Goal: Check status: Check status

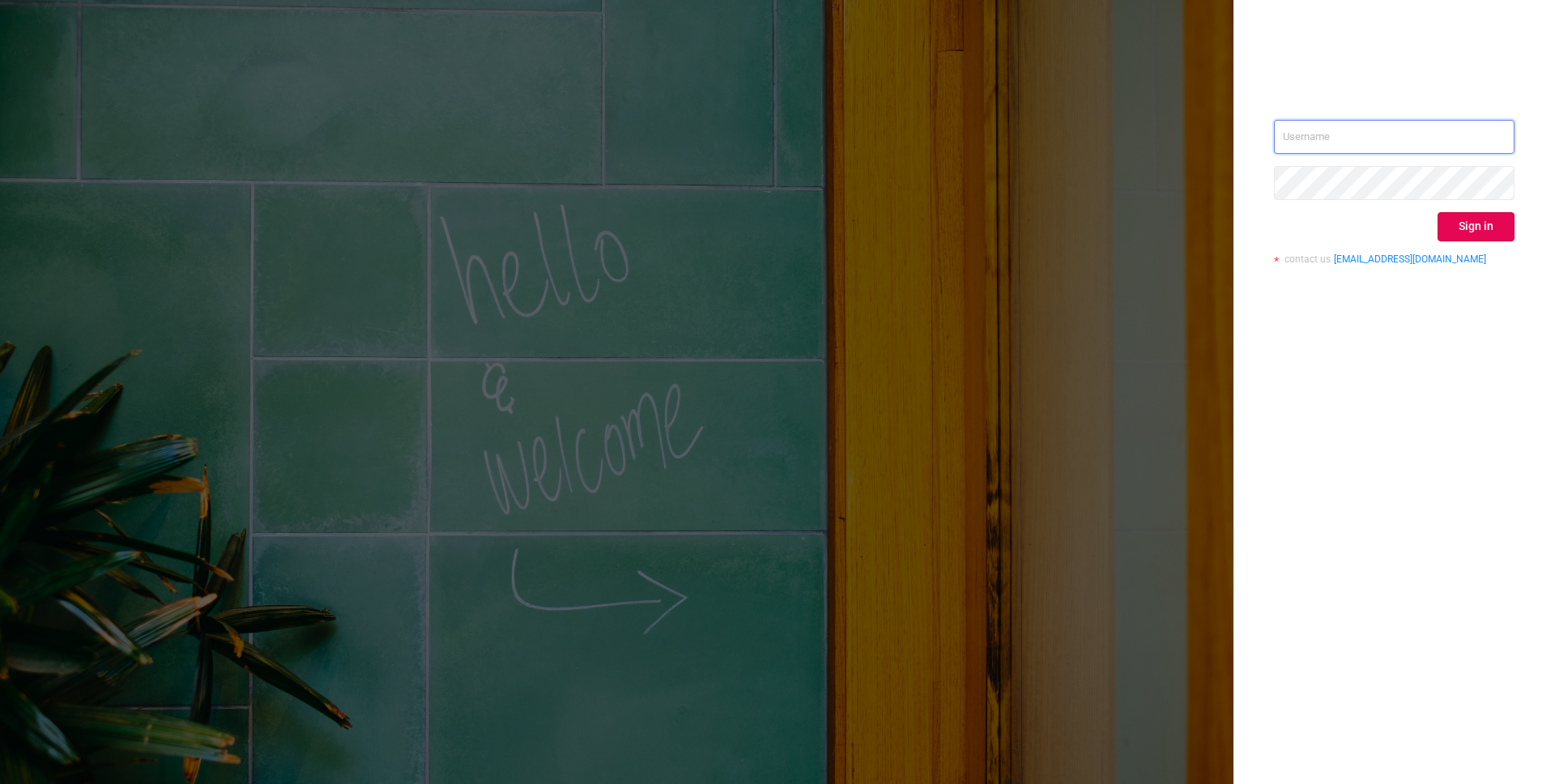
drag, startPoint x: 1292, startPoint y: 136, endPoint x: 1349, endPoint y: 159, distance: 61.5
click at [1293, 137] on input "text" at bounding box center [1394, 137] width 240 height 34
type input "[EMAIL_ADDRESS][DOMAIN_NAME]"
click at [1460, 239] on button "Sign in" at bounding box center [1476, 227] width 77 height 30
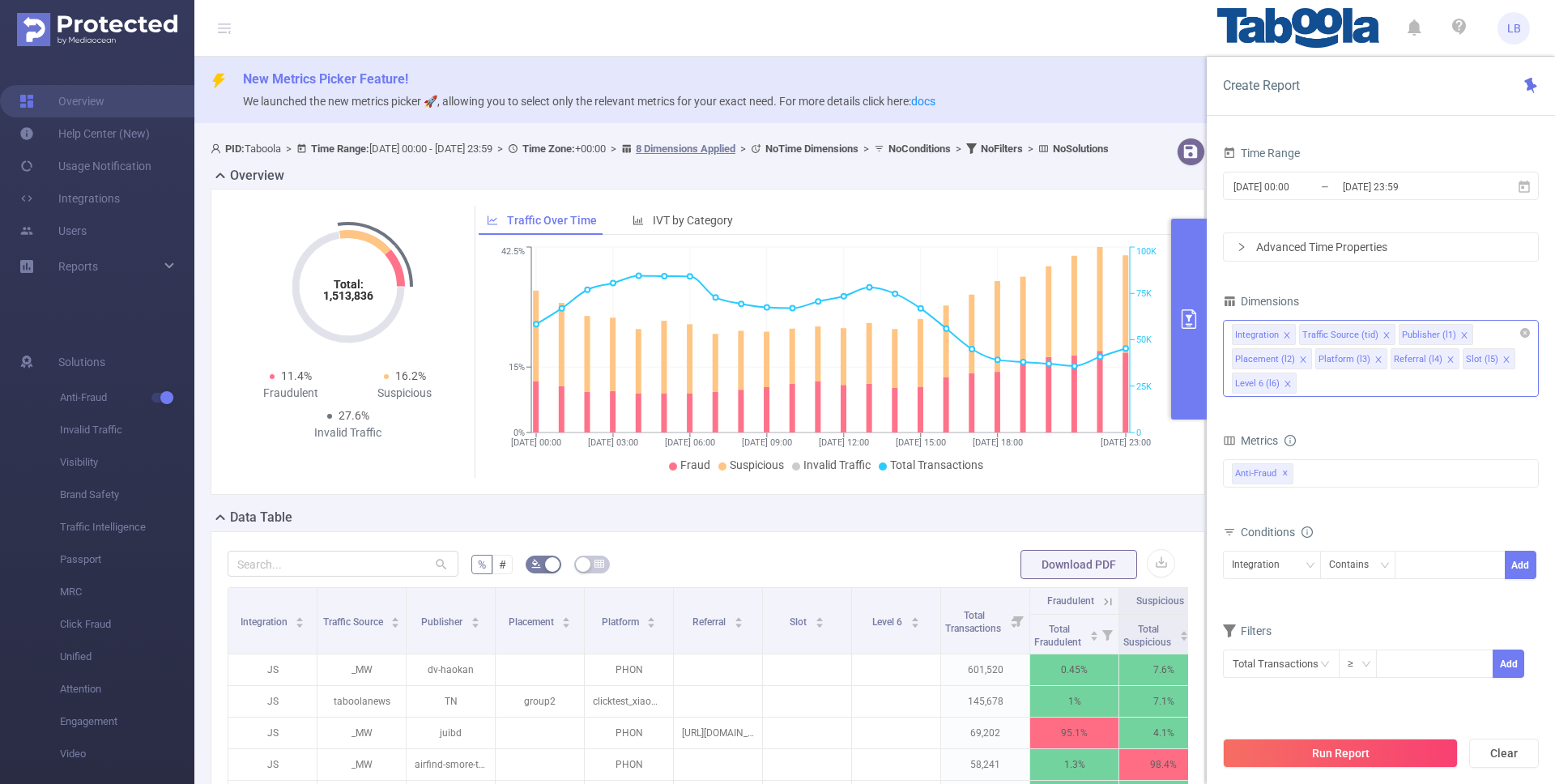
click at [1382, 336] on icon "icon: close" at bounding box center [1386, 335] width 8 height 8
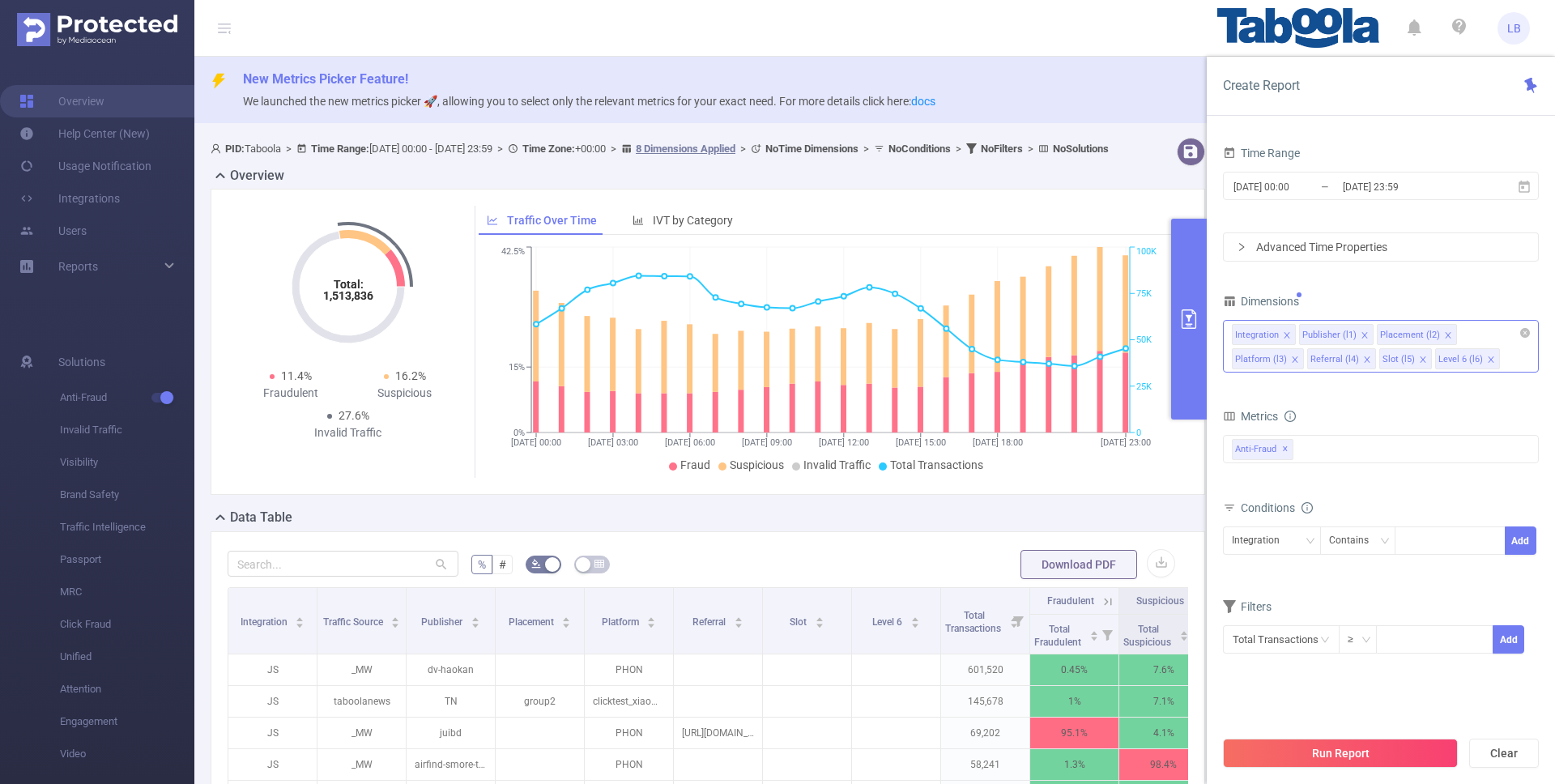
click at [1445, 334] on icon "icon: close" at bounding box center [1447, 334] width 5 height 5
click at [1437, 334] on icon "icon: close" at bounding box center [1439, 335] width 8 height 8
click at [1433, 334] on icon "icon: close" at bounding box center [1436, 334] width 5 height 5
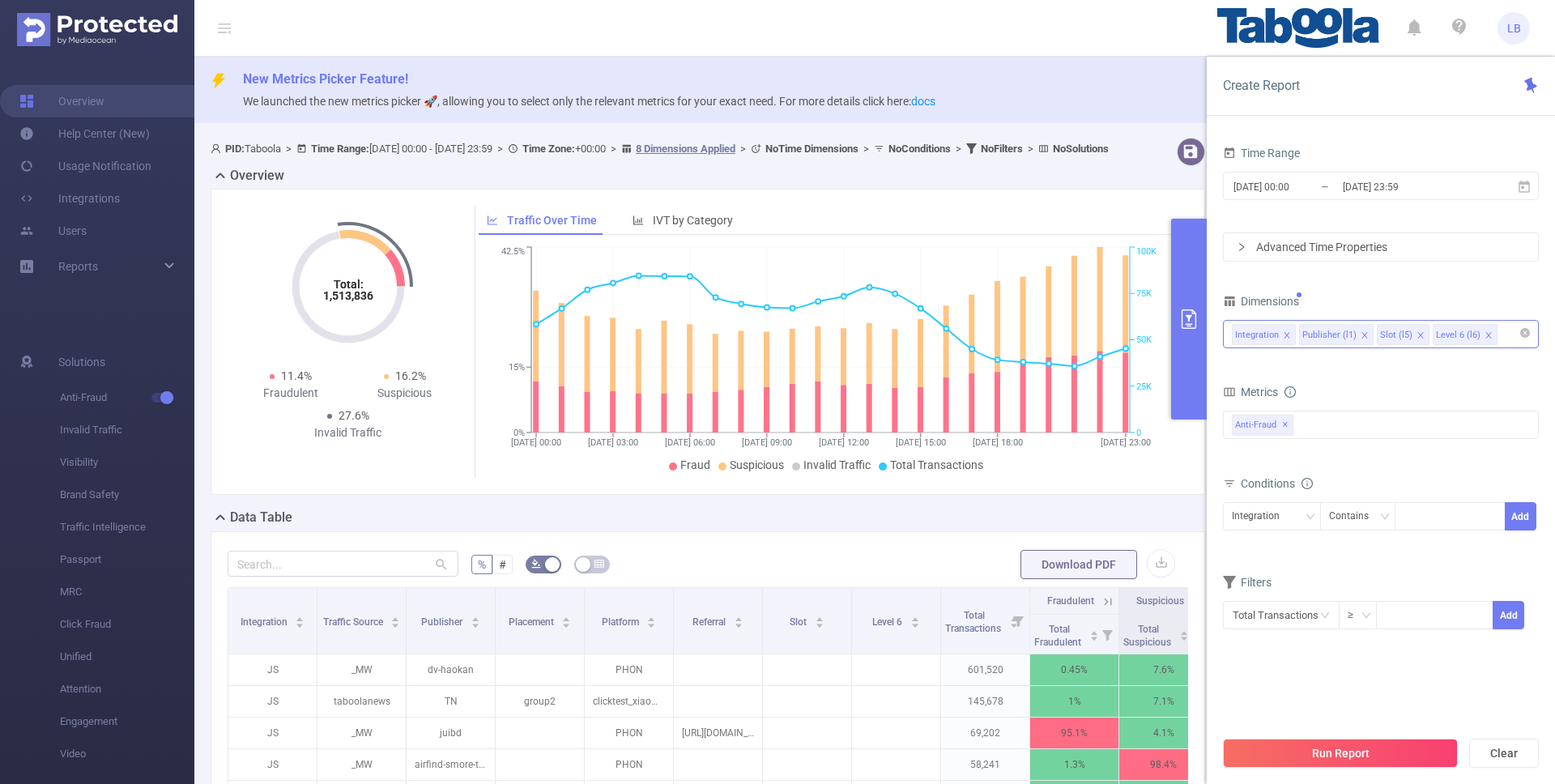
click at [1420, 333] on icon "icon: close" at bounding box center [1420, 335] width 8 height 8
click at [1266, 183] on input "[DATE] 00:00" at bounding box center [1297, 186] width 131 height 22
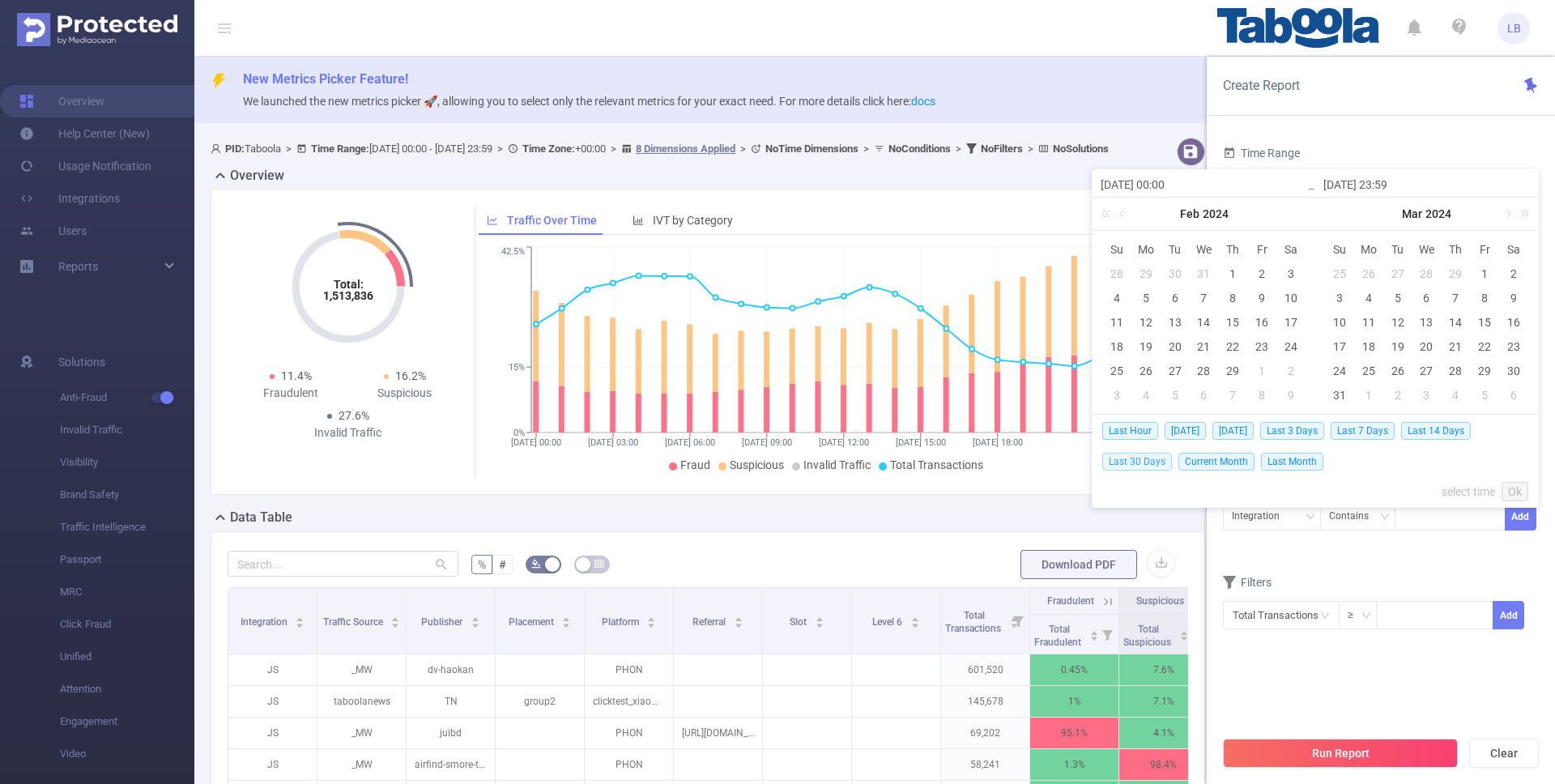
click at [1132, 460] on span "Last 30 Days" at bounding box center [1137, 461] width 70 height 18
type input "[DATE] 00:00"
type input "[DATE] 23:59"
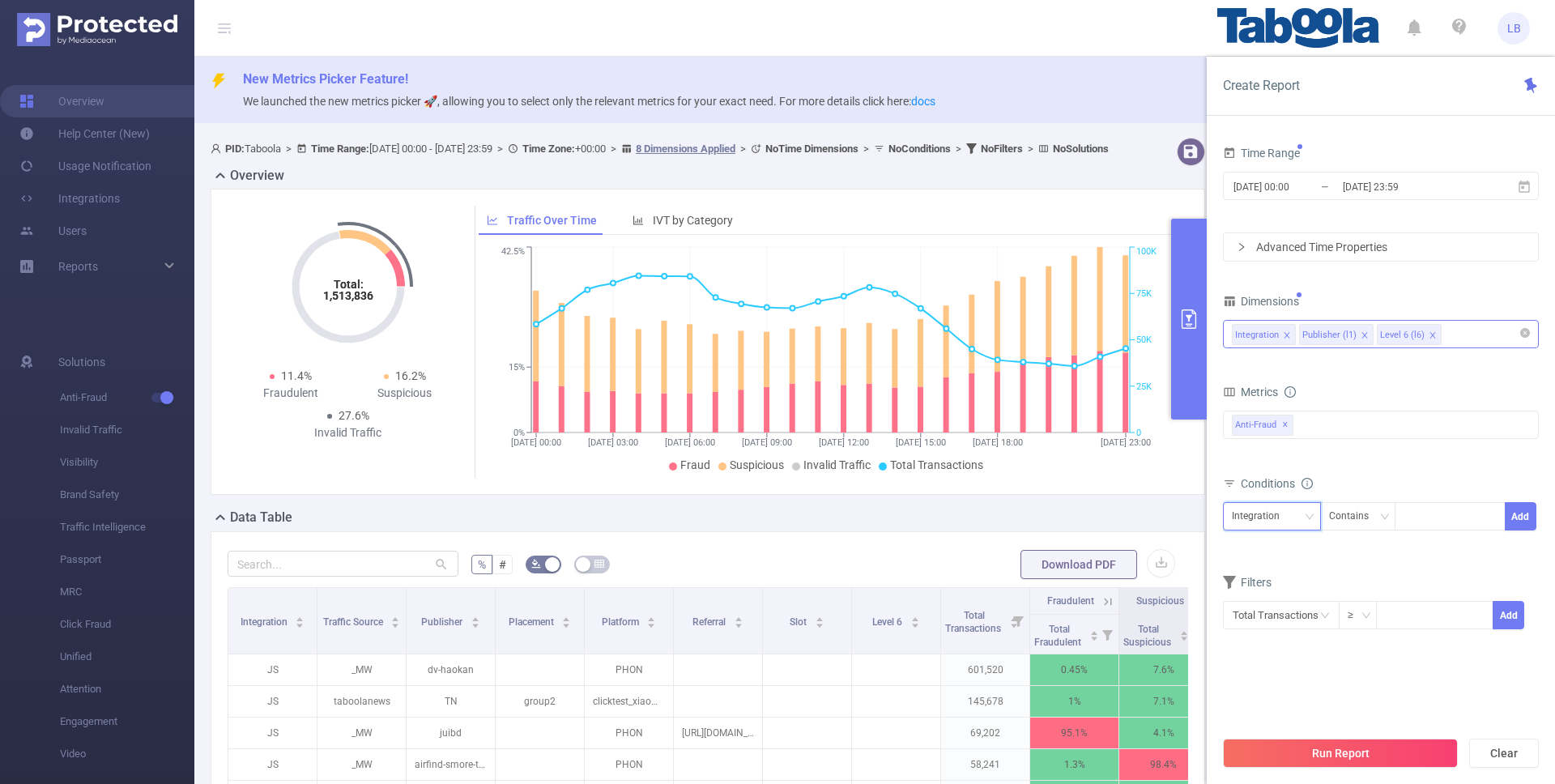
click at [1311, 527] on div "Integration" at bounding box center [1271, 516] width 80 height 27
click at [1315, 579] on li "Publisher (l1)" at bounding box center [1271, 575] width 98 height 26
click at [1438, 516] on div at bounding box center [1450, 516] width 93 height 27
paste input "wepop-sbbcnews"
type input "wepop-sbbcnews"
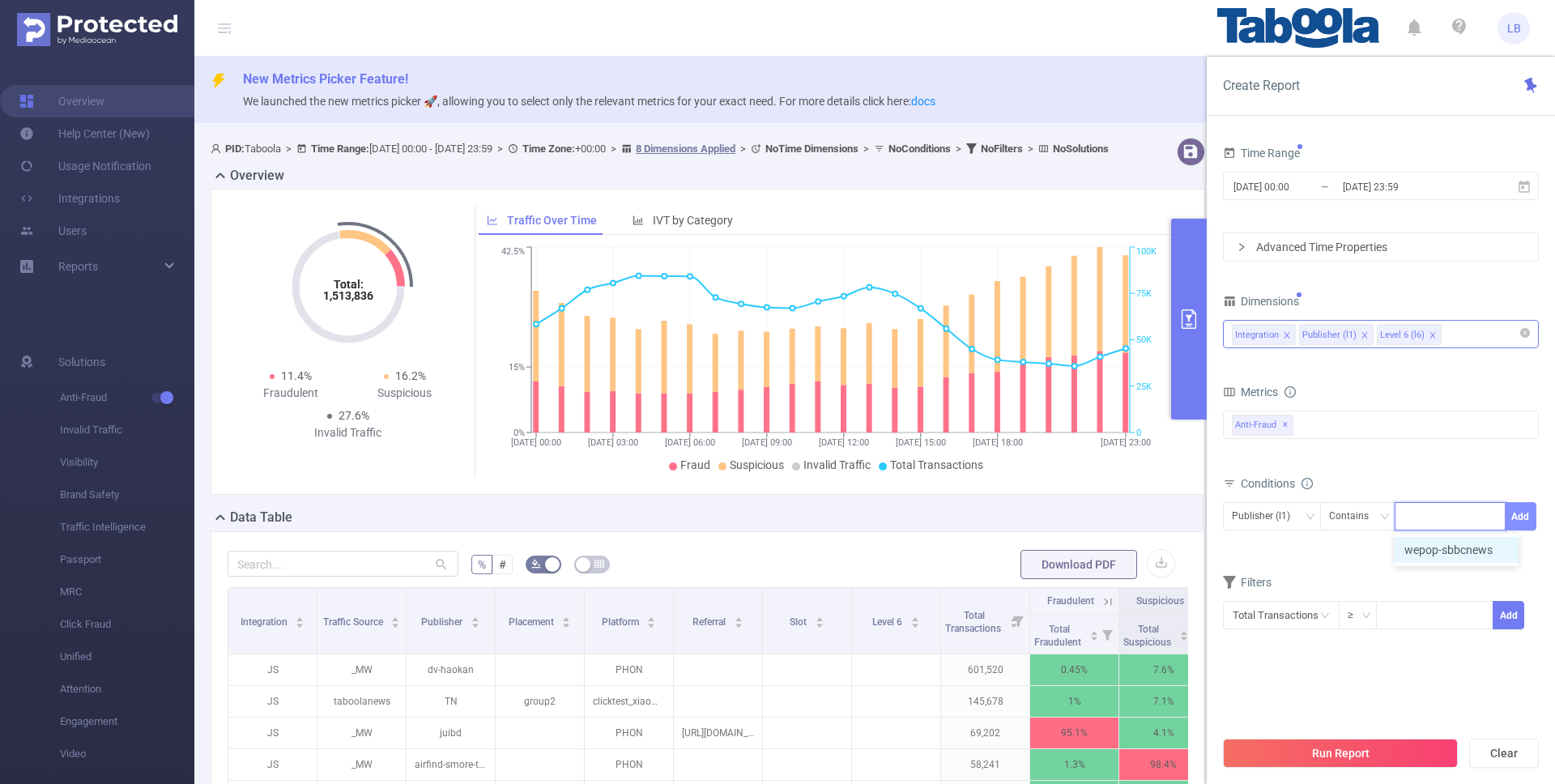
click at [1521, 523] on button "Add" at bounding box center [1520, 516] width 31 height 29
click at [1378, 760] on button "Run Report" at bounding box center [1340, 753] width 235 height 30
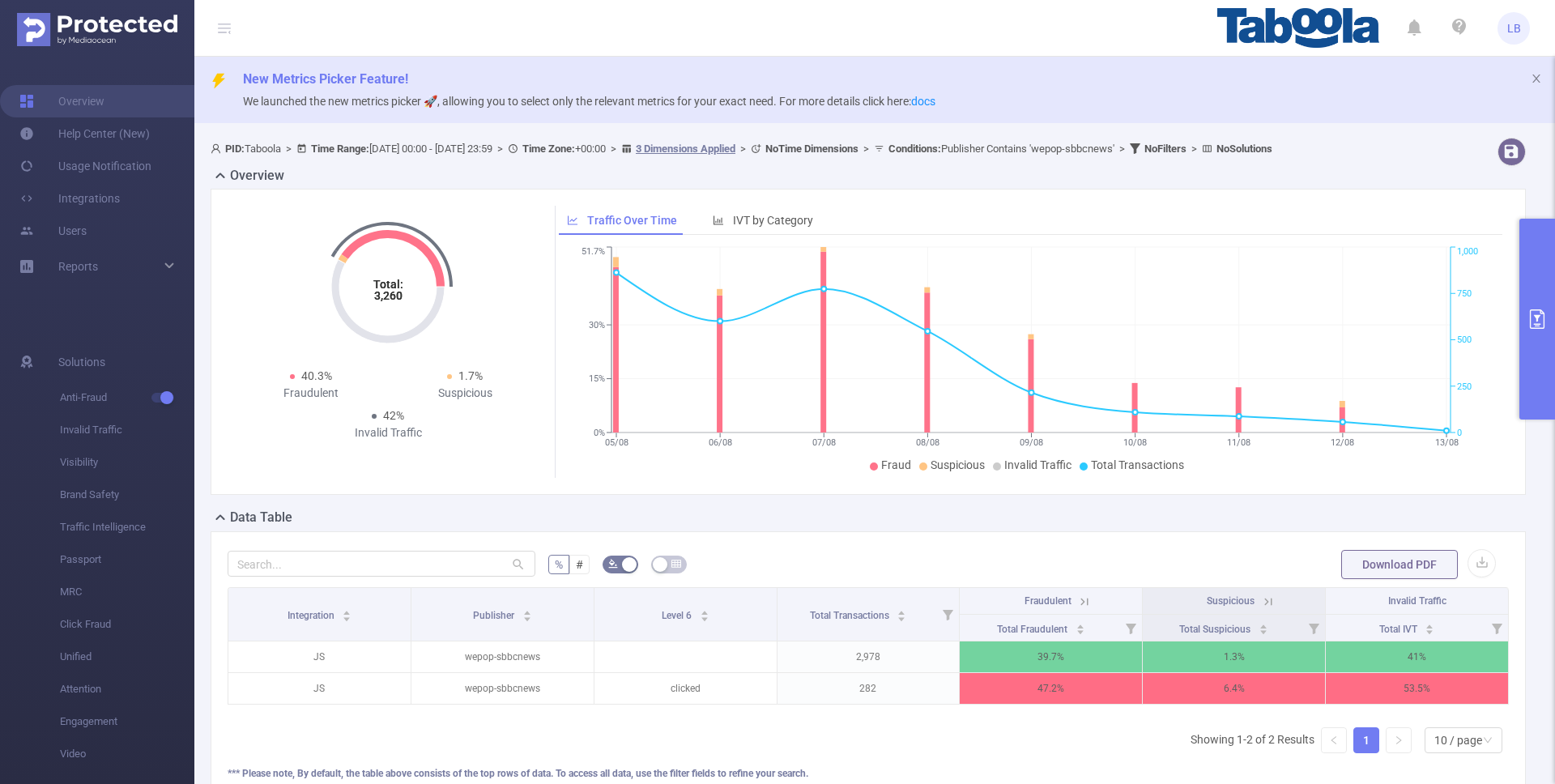
click at [1089, 603] on icon at bounding box center [1084, 601] width 14 height 14
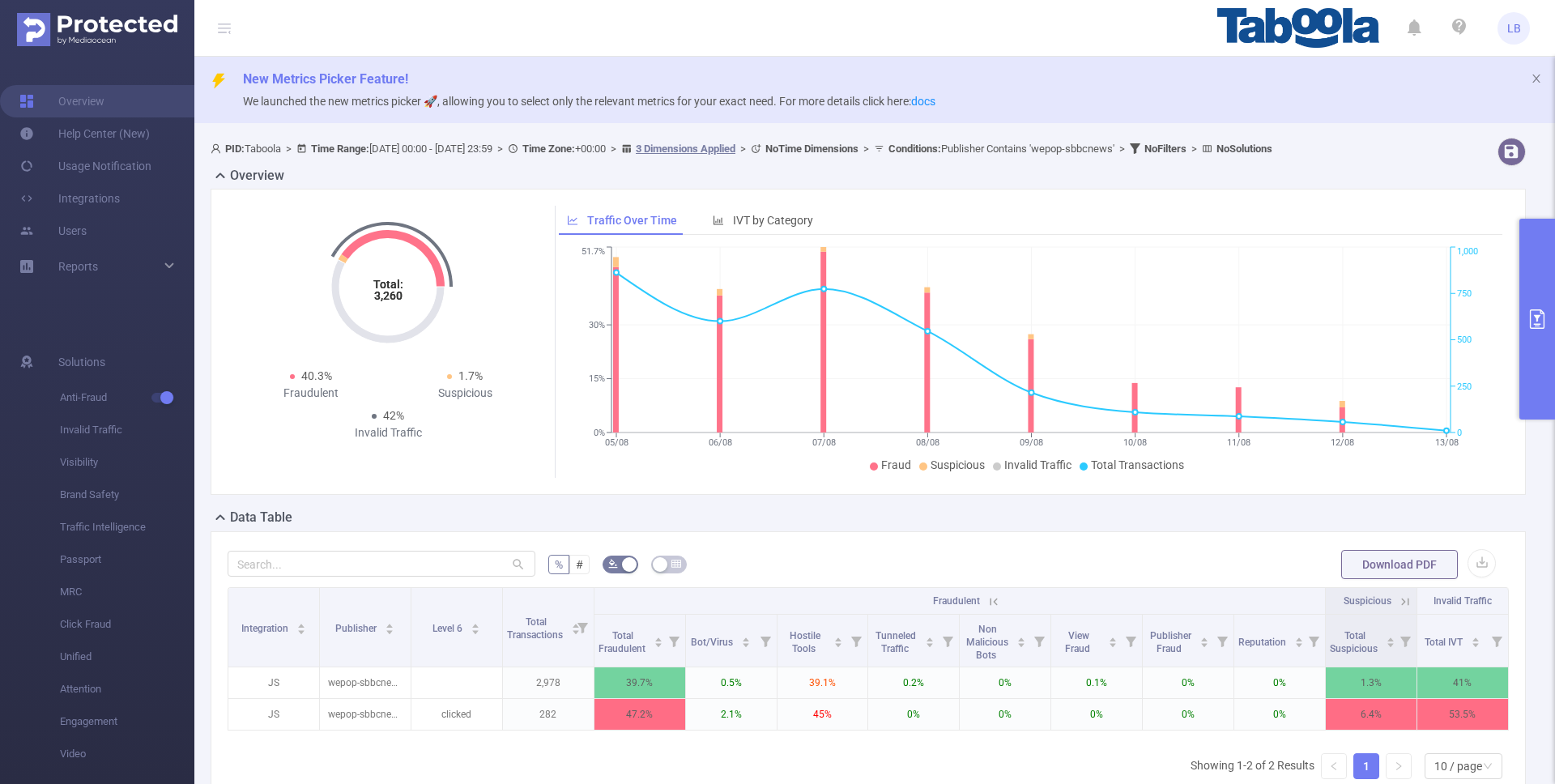
click at [984, 603] on icon at bounding box center [991, 600] width 20 height 16
